Goal: Transaction & Acquisition: Register for event/course

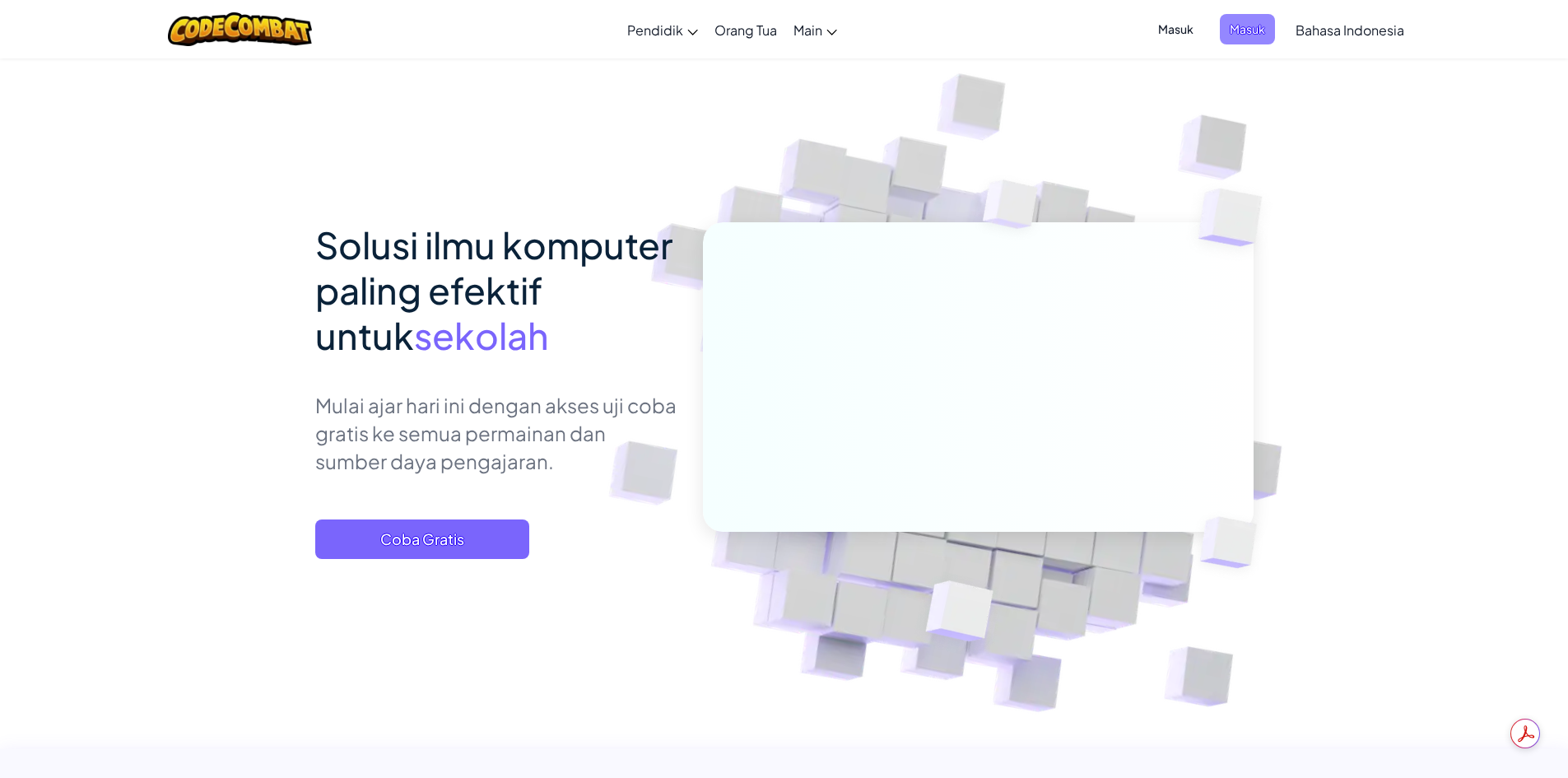
click at [1243, 30] on span "Masuk" at bounding box center [1248, 29] width 55 height 31
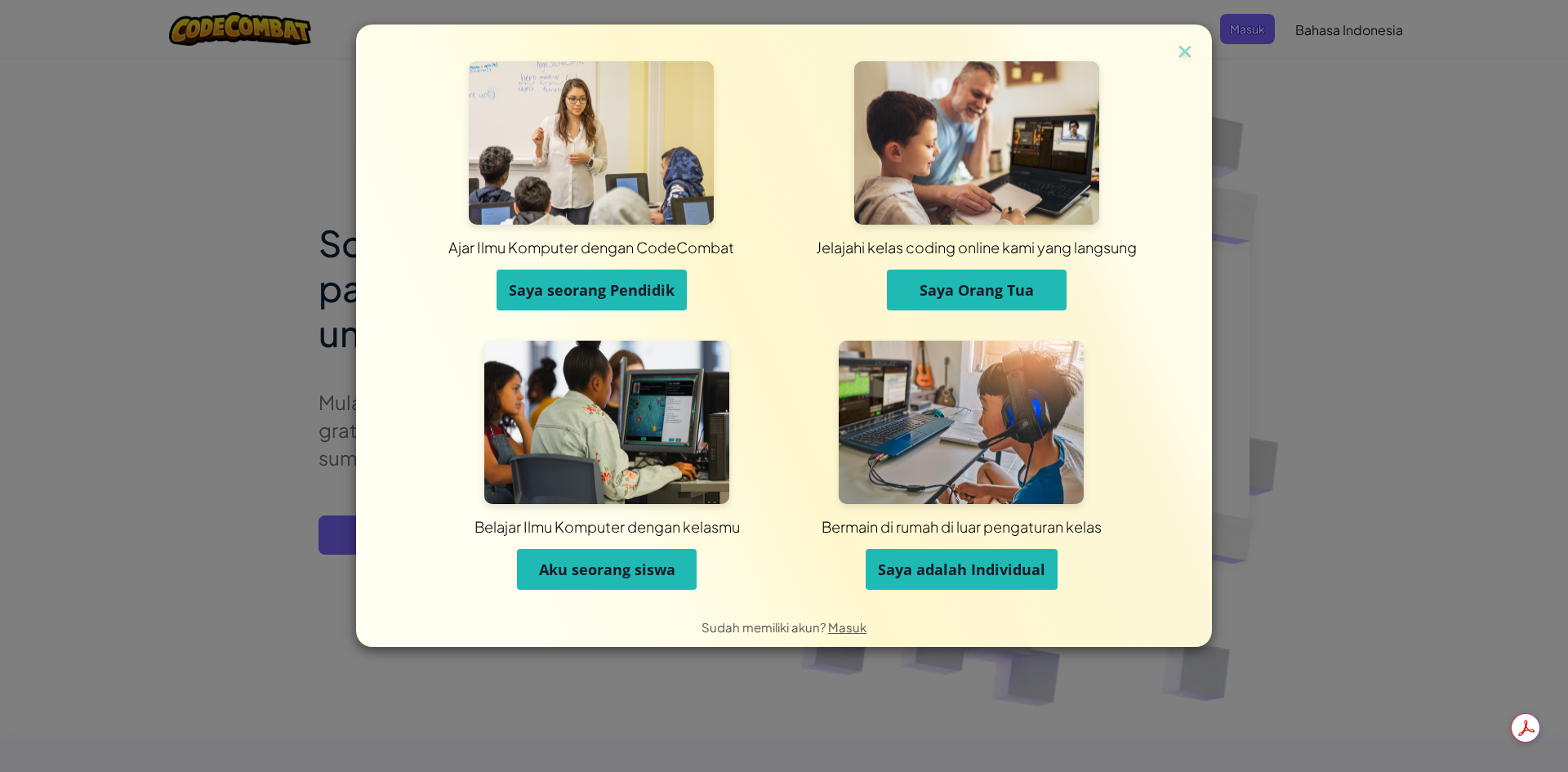
click at [646, 282] on span "Saya seorang Pendidik" at bounding box center [591, 290] width 166 height 20
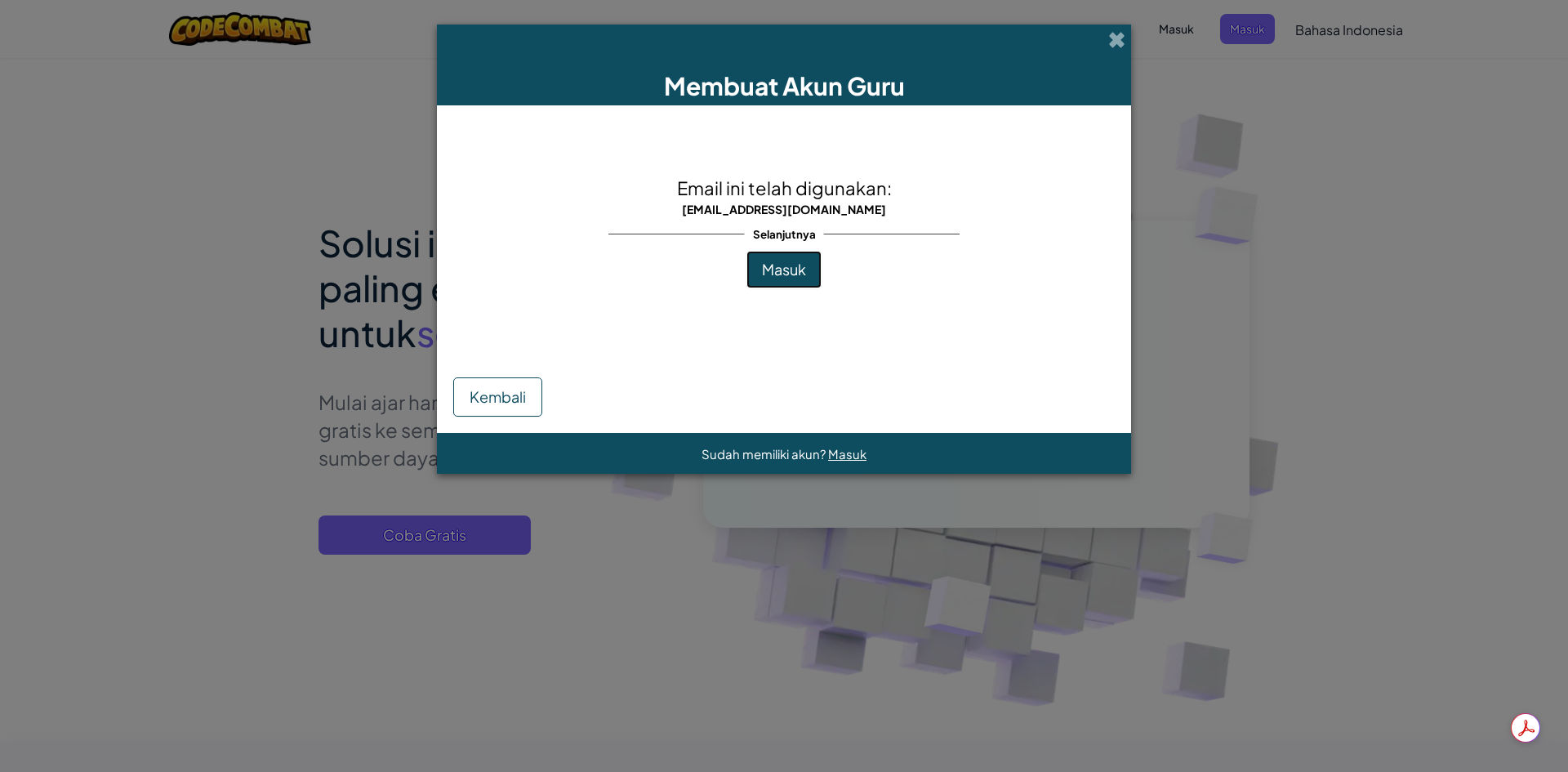
click at [770, 273] on span "Masuk" at bounding box center [784, 269] width 44 height 19
